Goal: Task Accomplishment & Management: Use online tool/utility

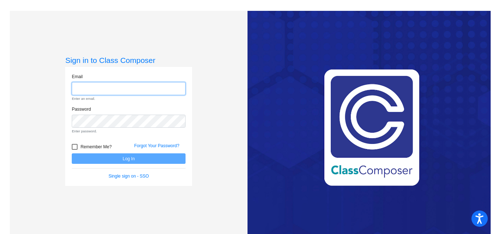
type input "[EMAIL_ADDRESS][PERSON_NAME][DOMAIN_NAME]"
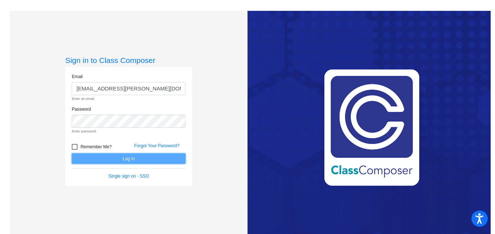
click at [138, 163] on form "Email [EMAIL_ADDRESS][PERSON_NAME][DOMAIN_NAME] Enter an email. Password Enter …" at bounding box center [129, 127] width 114 height 106
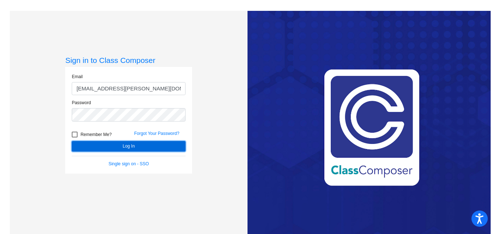
click at [130, 147] on button "Log In" at bounding box center [129, 146] width 114 height 11
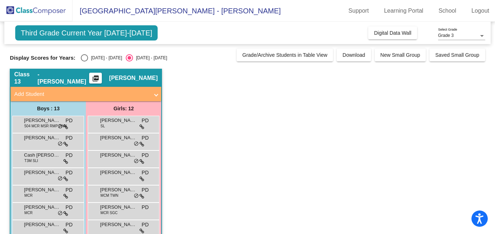
click at [88, 59] on div "[DATE] - [DATE]" at bounding box center [105, 58] width 34 height 7
click at [84, 62] on input "[DATE] - [DATE]" at bounding box center [84, 62] width 0 height 0
radio input "true"
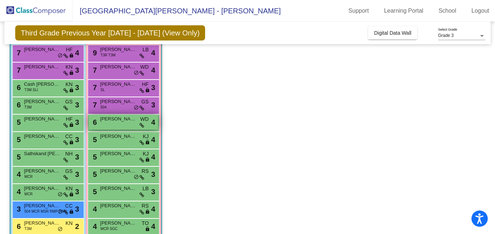
scroll to position [100, 0]
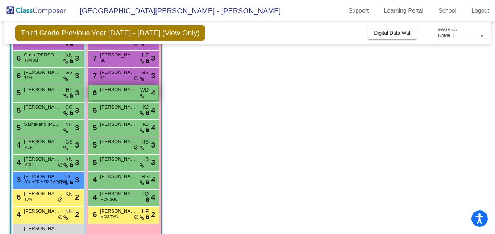
click at [125, 95] on div "6 [PERSON_NAME] WD lock do_not_disturb_alt 4" at bounding box center [123, 92] width 69 height 15
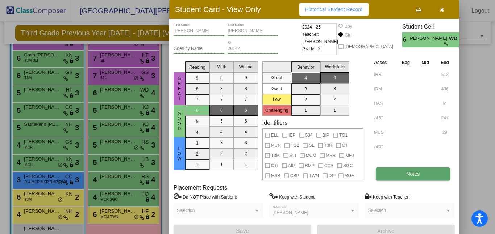
click at [412, 171] on span "Notes" at bounding box center [412, 174] width 13 height 6
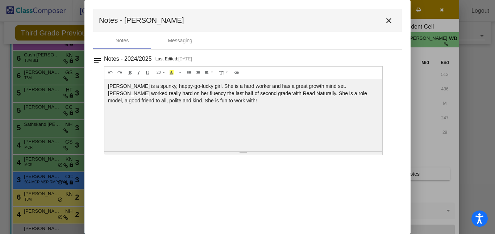
click at [389, 23] on mat-icon "close" at bounding box center [388, 20] width 9 height 9
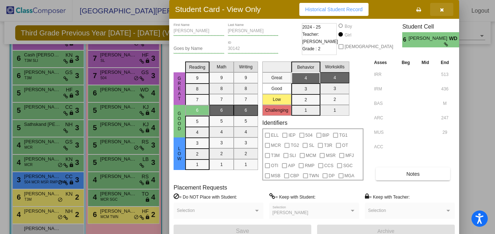
click at [445, 9] on button "button" at bounding box center [441, 9] width 23 height 13
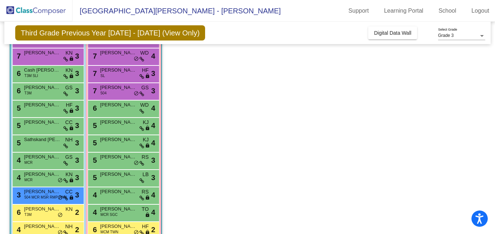
scroll to position [119, 0]
